Goal: Task Accomplishment & Management: Manage account settings

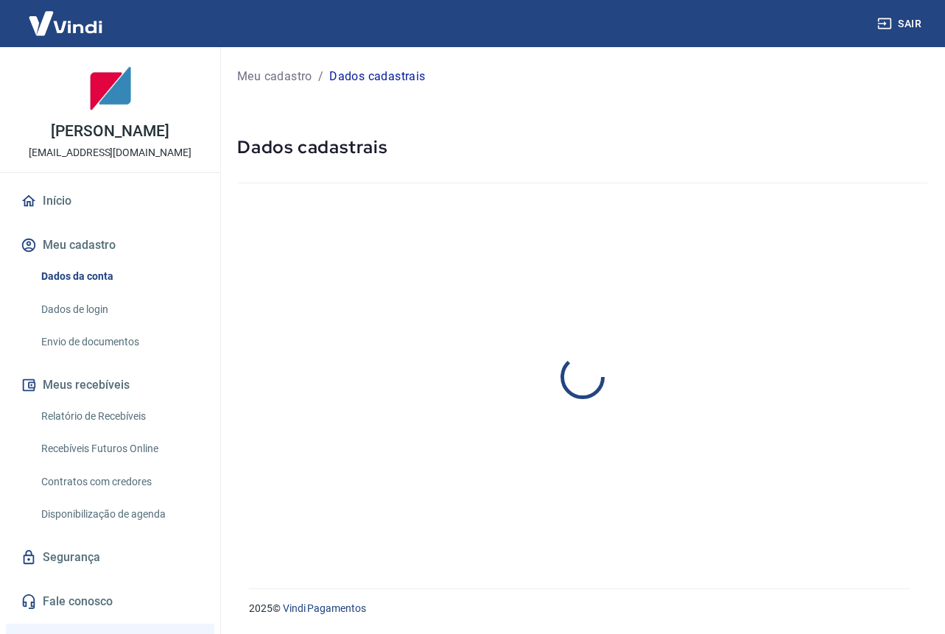
select select "DF"
select select "business"
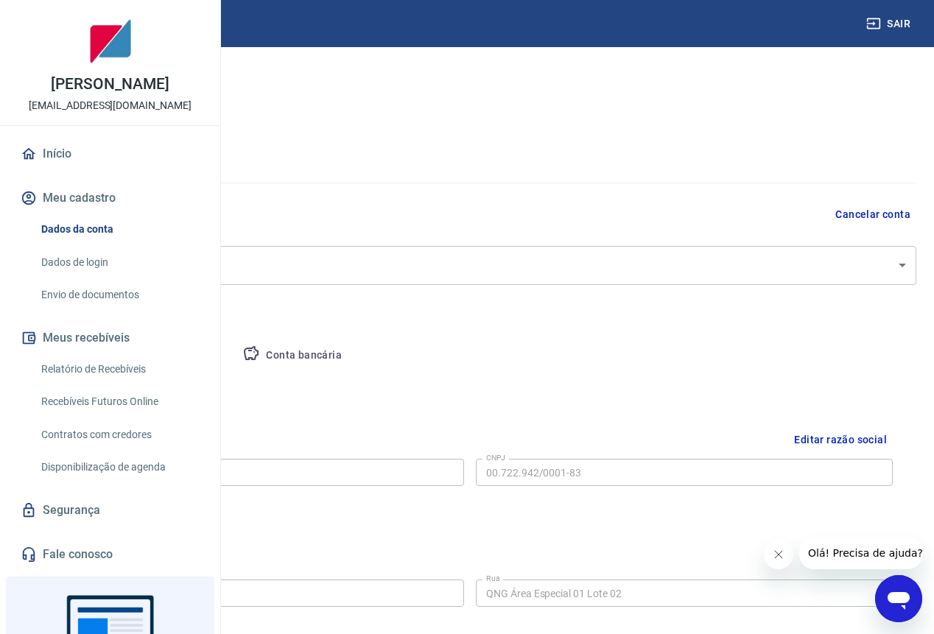
click at [354, 357] on button "Conta bancária" at bounding box center [292, 355] width 123 height 35
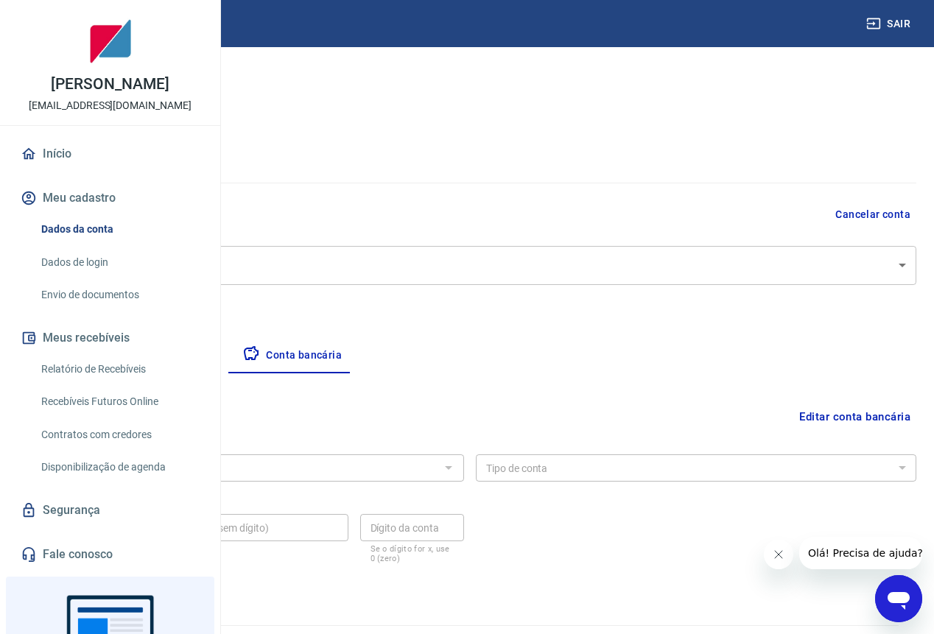
click at [458, 464] on div at bounding box center [447, 468] width 19 height 21
click at [867, 416] on button "Editar conta bancária" at bounding box center [855, 417] width 123 height 28
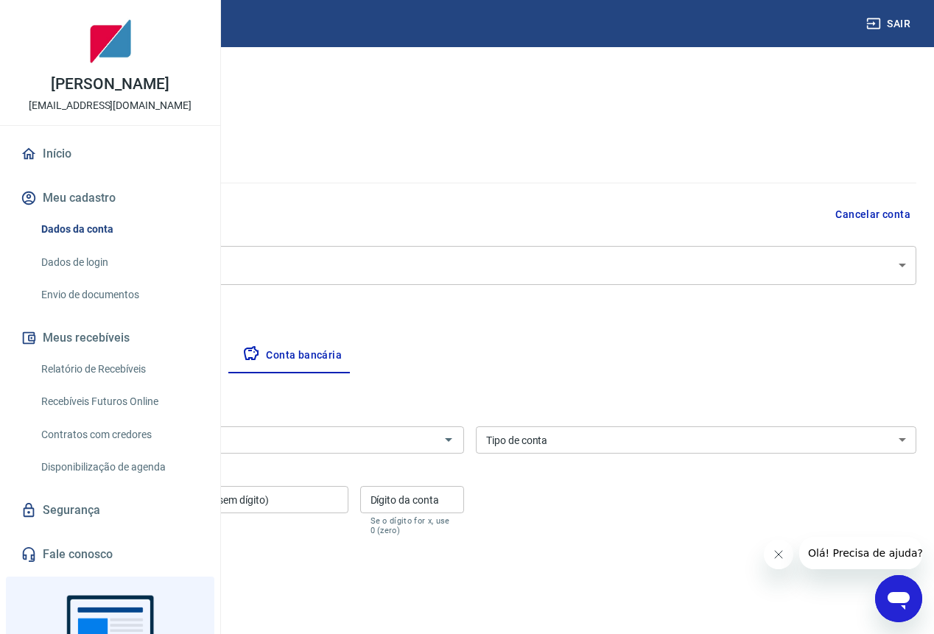
click at [436, 442] on input "Banco" at bounding box center [231, 440] width 407 height 18
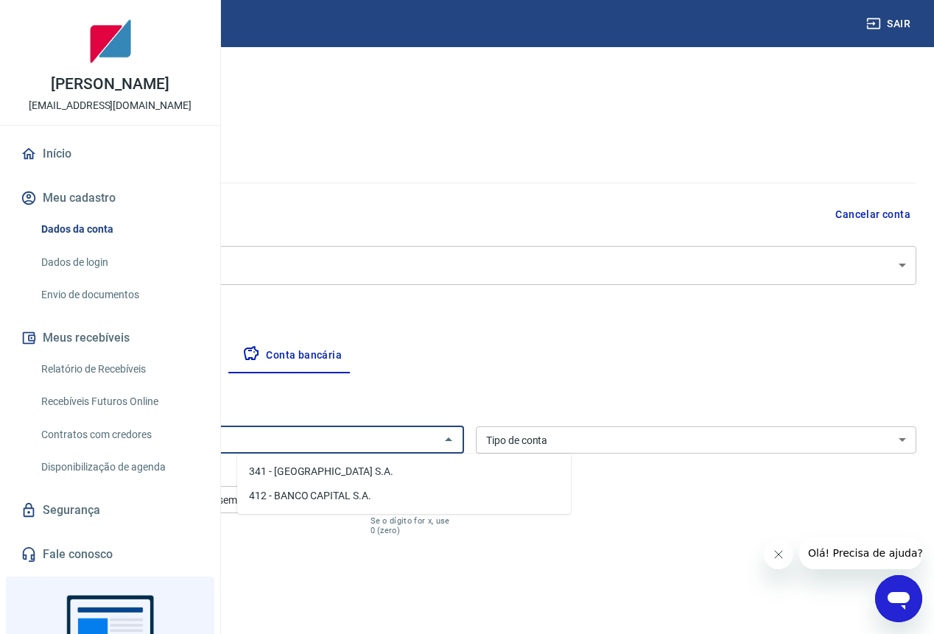
click at [446, 474] on li "341 - [GEOGRAPHIC_DATA] S.A." at bounding box center [404, 472] width 334 height 24
type input "341 - [GEOGRAPHIC_DATA] S.A."
click at [639, 441] on div "Tipo de conta Conta Corrente Conta Poupança Tipo de conta" at bounding box center [696, 440] width 441 height 27
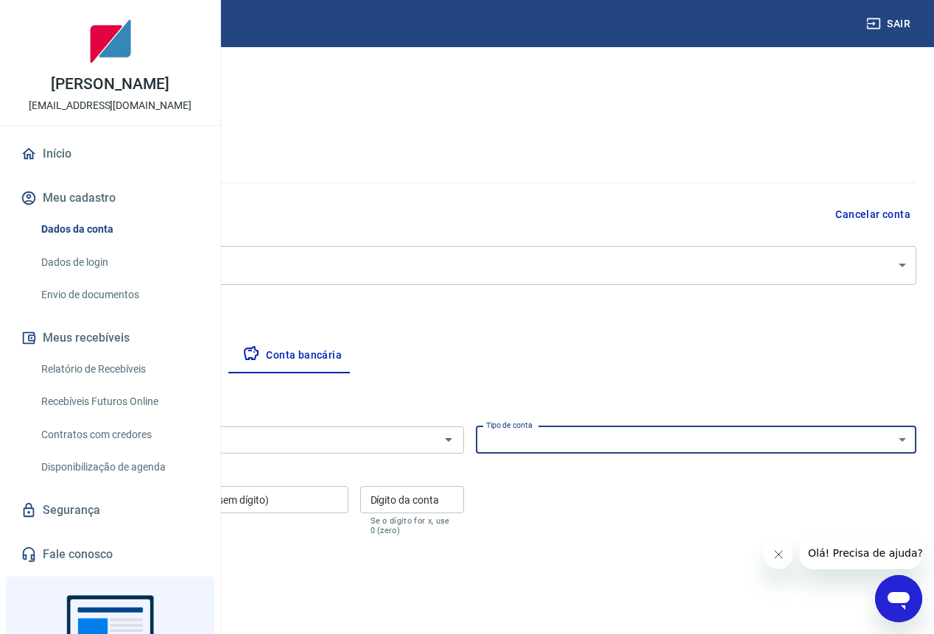
select select "1"
click at [583, 427] on select "Conta Corrente Conta Poupança" at bounding box center [696, 440] width 441 height 27
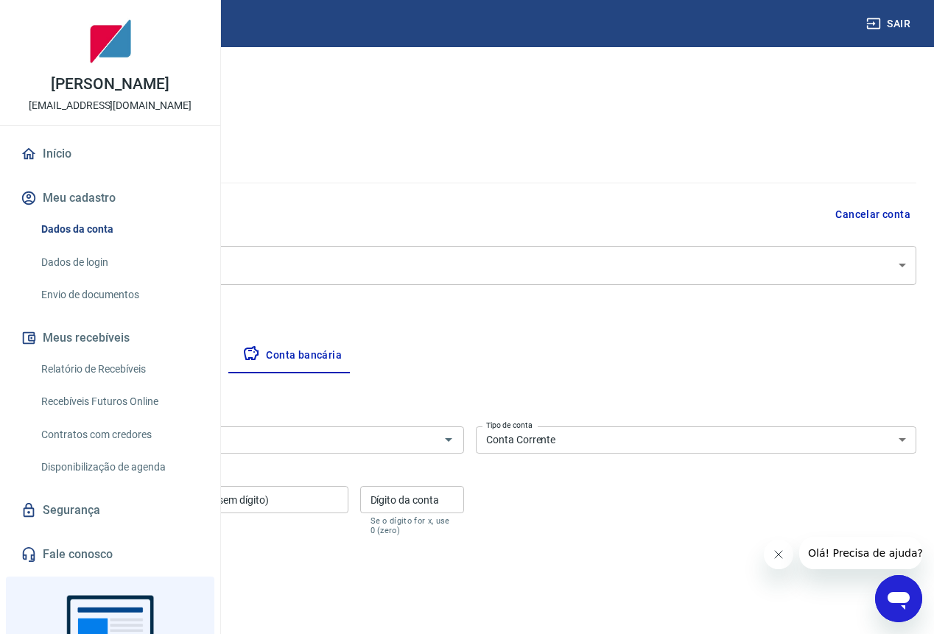
click at [163, 494] on div "Agência (sem dígito) Agência (sem dígito)" at bounding box center [93, 510] width 139 height 49
type input "1591"
paste input "50001"
type input "50001"
click at [465, 503] on input "Dígito da conta" at bounding box center [412, 499] width 105 height 27
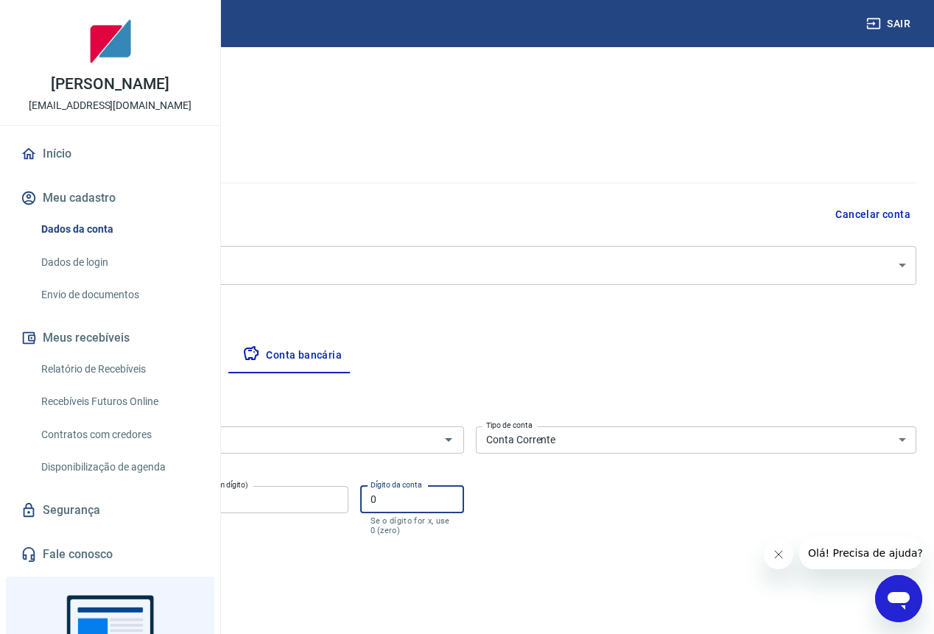
type input "0"
click at [80, 587] on button "Salvar" at bounding box center [52, 594] width 56 height 28
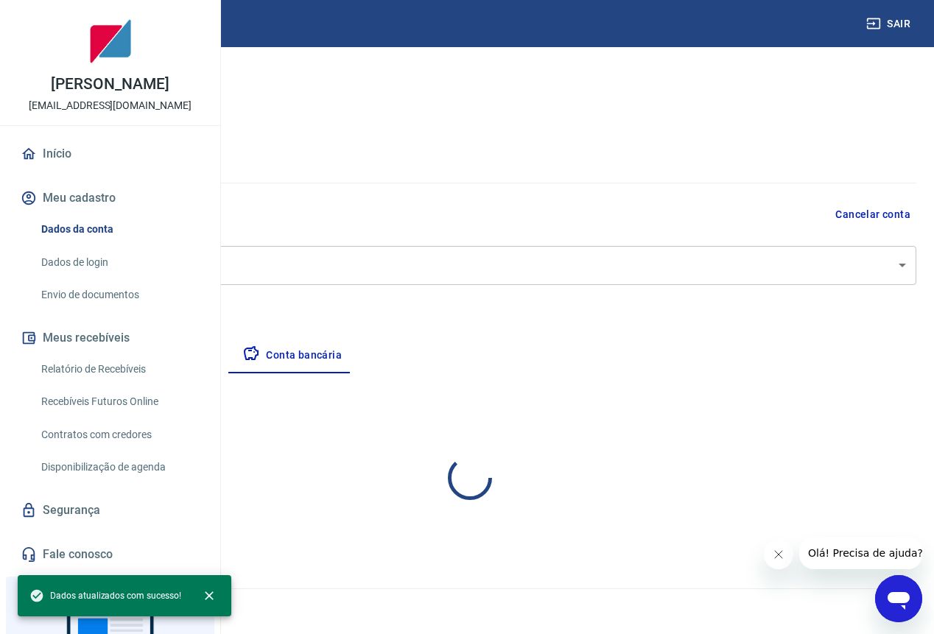
select select "1"
click at [64, 170] on link "Início" at bounding box center [110, 154] width 185 height 32
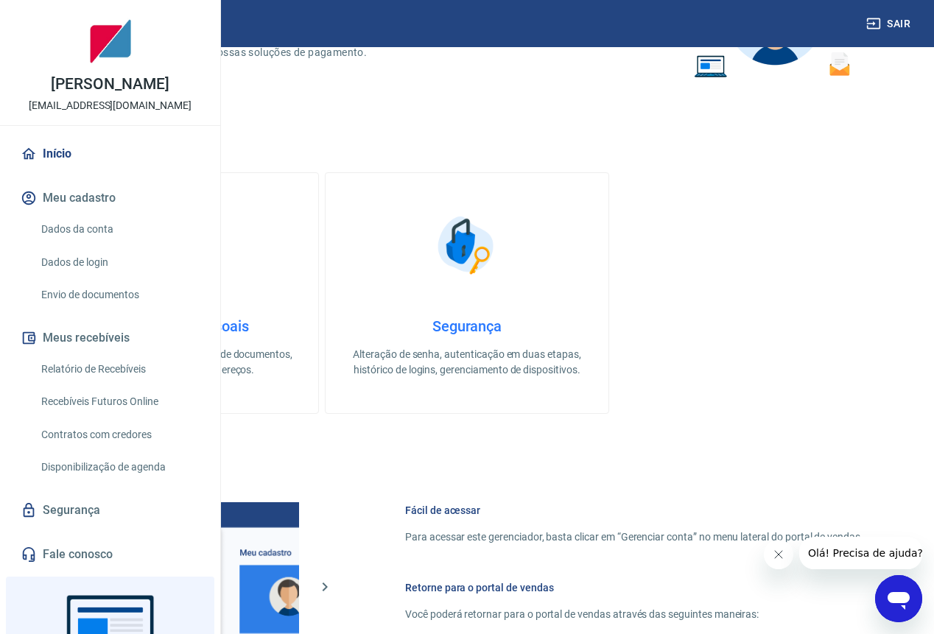
scroll to position [448, 0]
